Goal: Check status: Check status

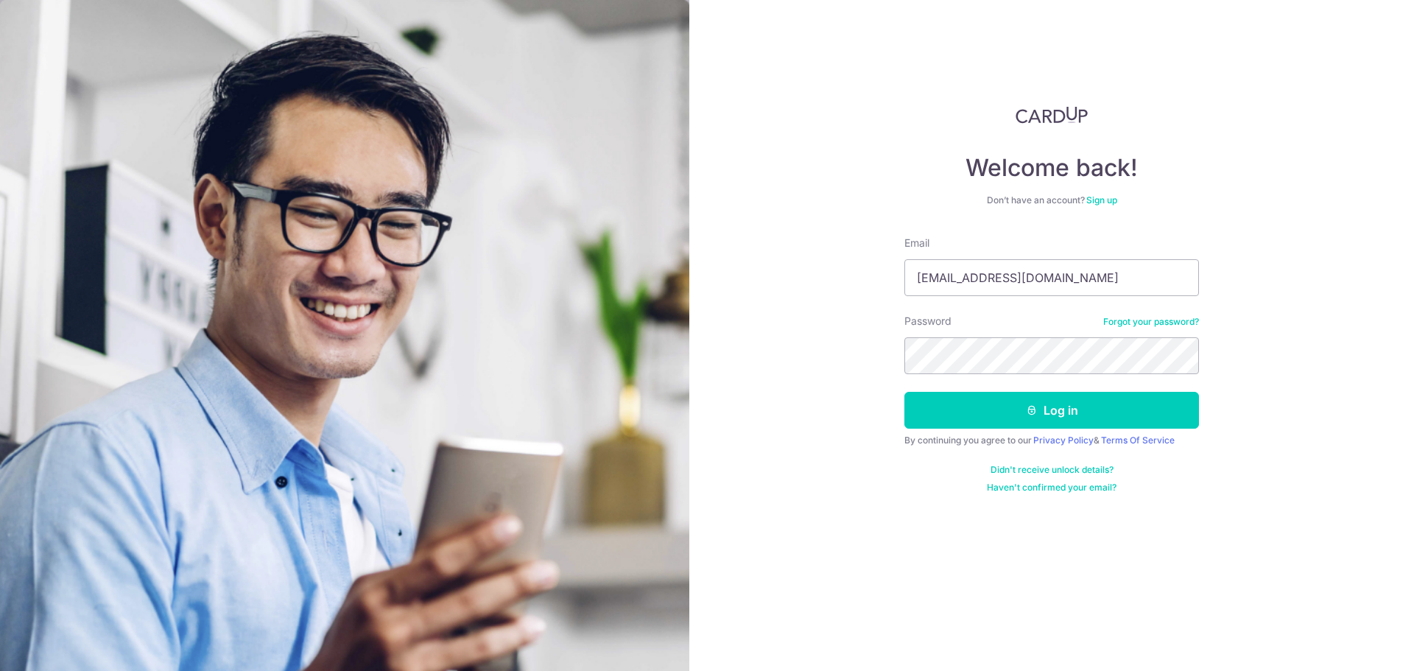
click at [905, 392] on button "Log in" at bounding box center [1052, 410] width 295 height 37
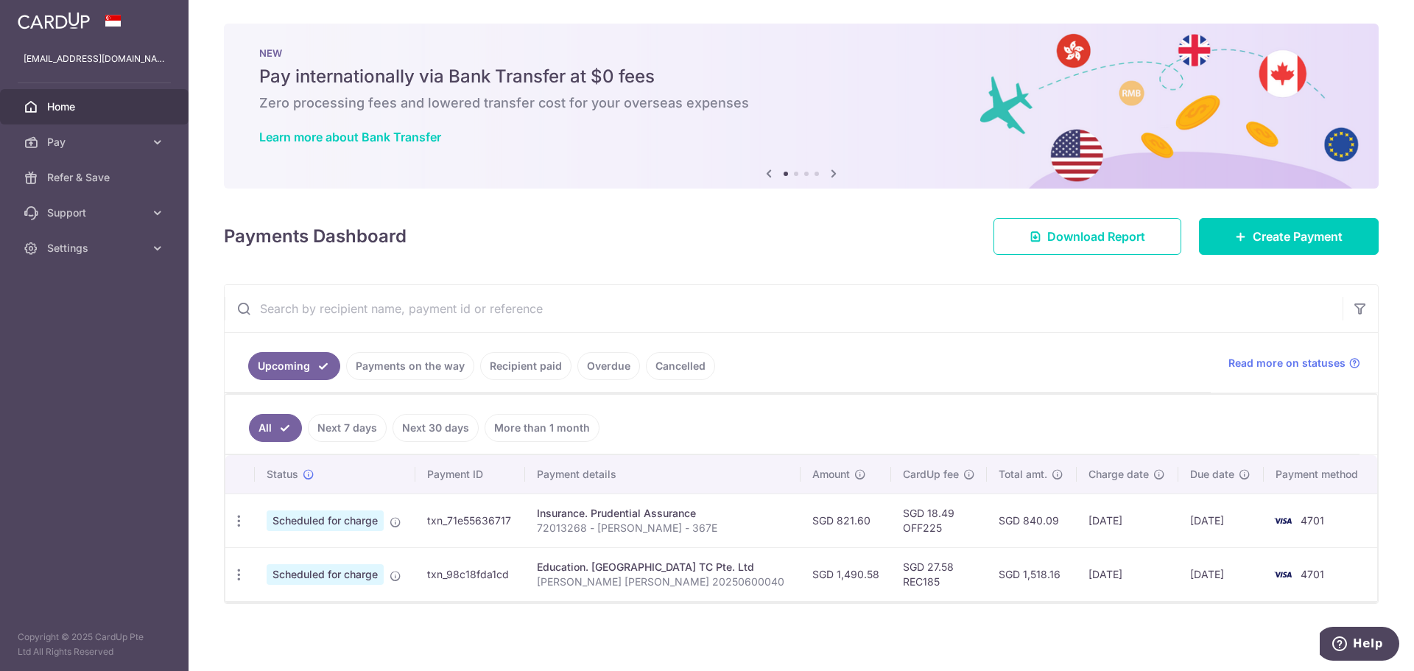
click at [453, 370] on link "Payments on the way" at bounding box center [410, 366] width 128 height 28
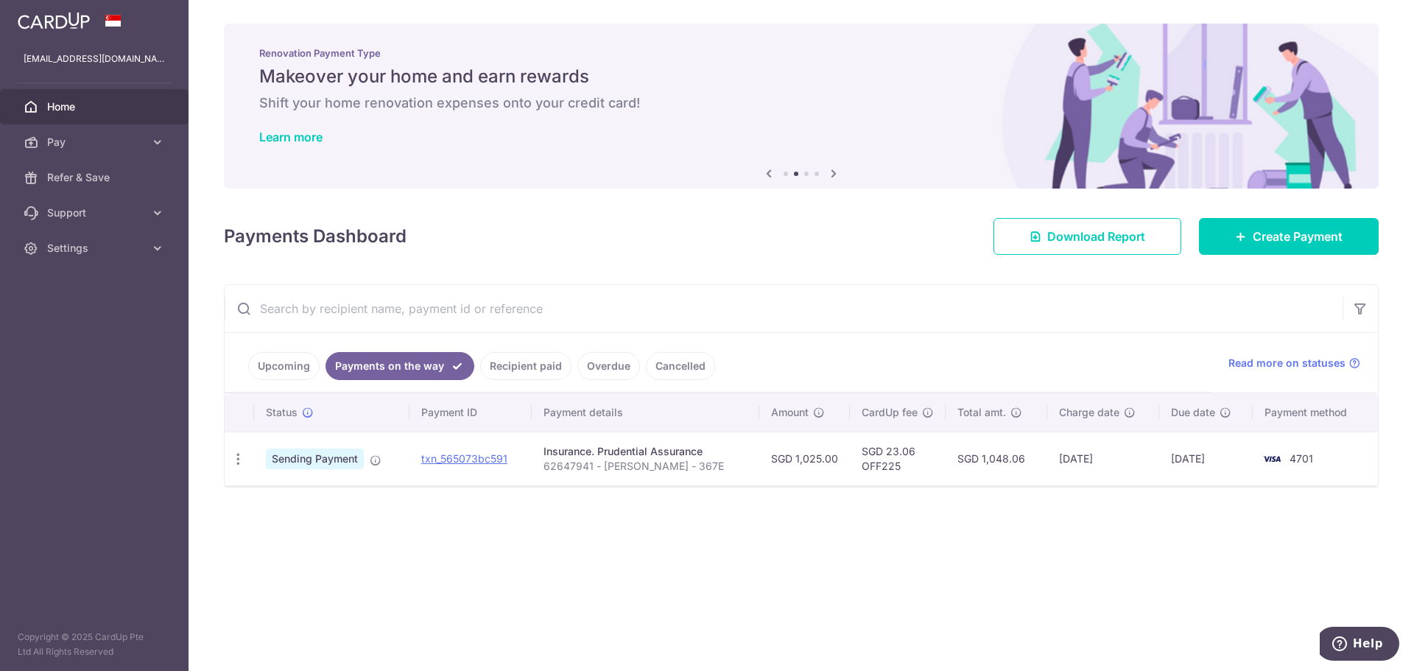
click at [264, 375] on link "Upcoming" at bounding box center [283, 366] width 71 height 28
